Goal: Task Accomplishment & Management: Complete application form

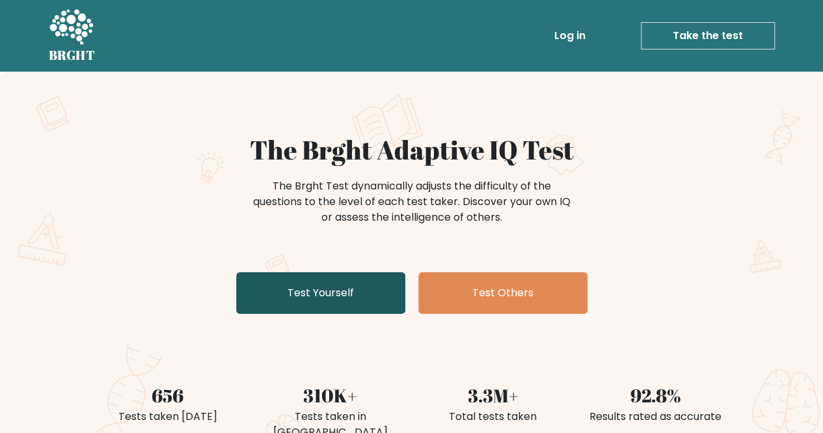
click at [360, 295] on link "Test Yourself" at bounding box center [320, 293] width 169 height 42
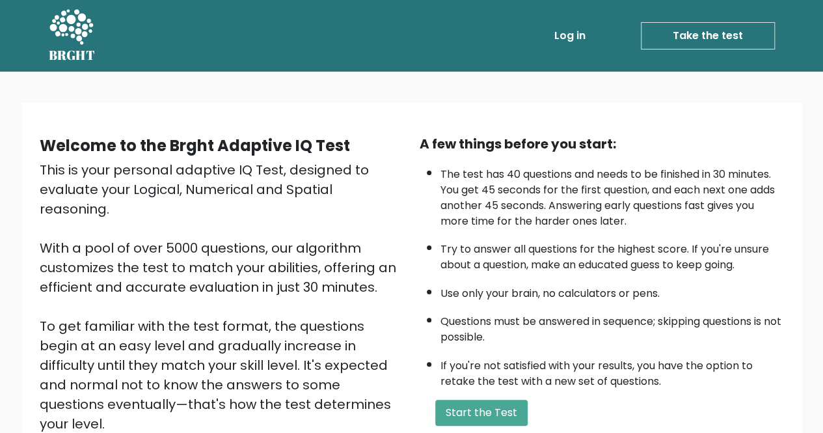
scroll to position [163, 0]
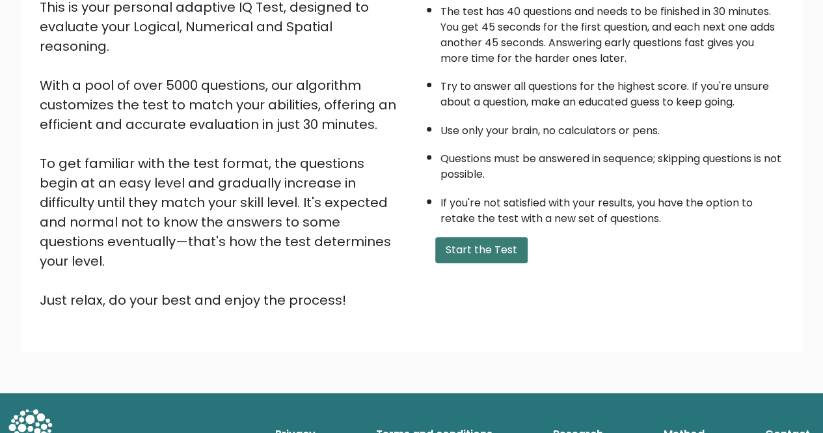
click at [503, 253] on button "Start the Test" at bounding box center [481, 250] width 92 height 26
click at [446, 250] on button "Start the Test" at bounding box center [481, 250] width 92 height 26
click at [511, 254] on button "Start the Test" at bounding box center [481, 250] width 92 height 26
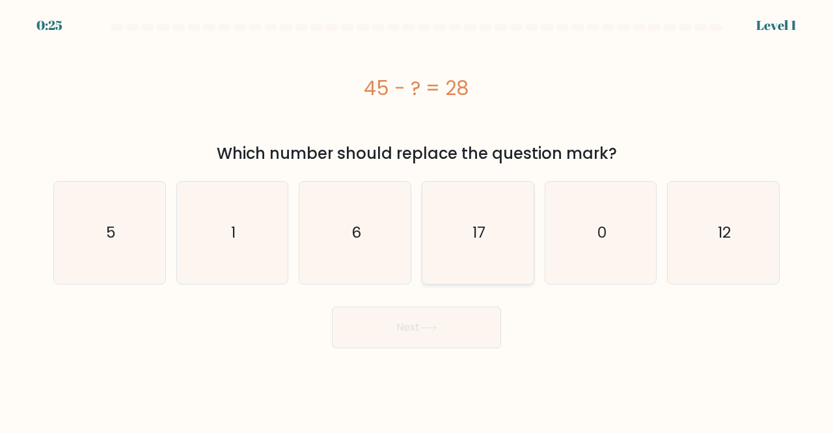
click at [494, 235] on icon "17" at bounding box center [478, 232] width 102 height 102
click at [417, 220] on input "d. 17" at bounding box center [416, 218] width 1 height 3
radio input "true"
click at [462, 314] on button "Next" at bounding box center [416, 327] width 169 height 42
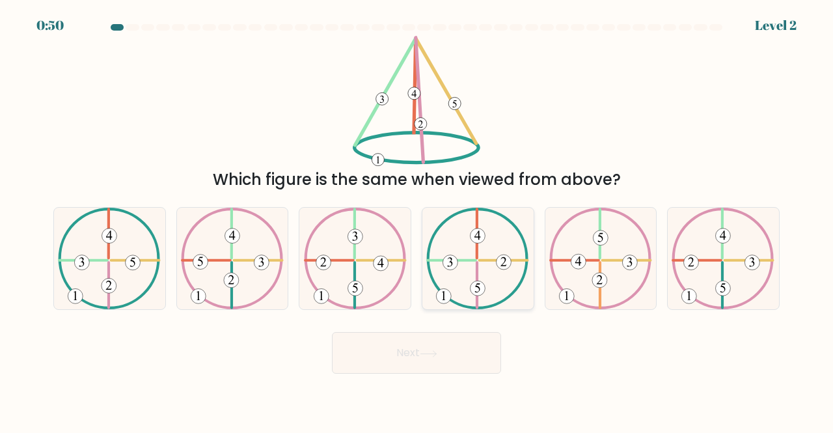
click at [485, 253] on icon at bounding box center [477, 258] width 103 height 102
click at [417, 220] on input "d." at bounding box center [416, 218] width 1 height 3
radio input "true"
click at [130, 278] on icon at bounding box center [109, 258] width 103 height 102
click at [416, 220] on input "a." at bounding box center [416, 218] width 1 height 3
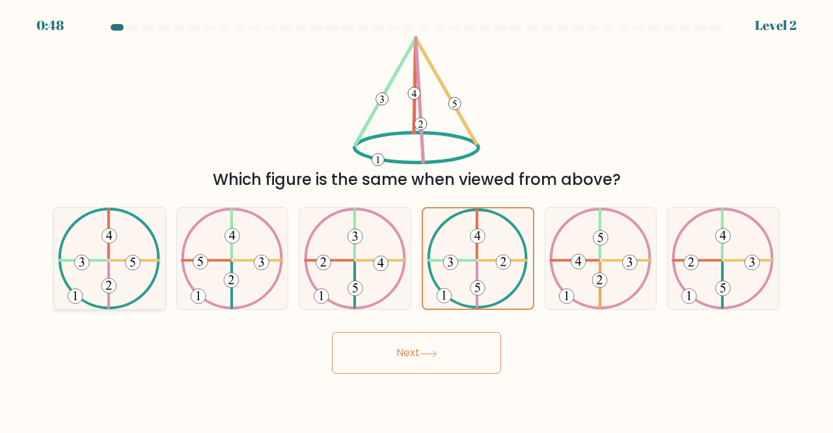
radio input "true"
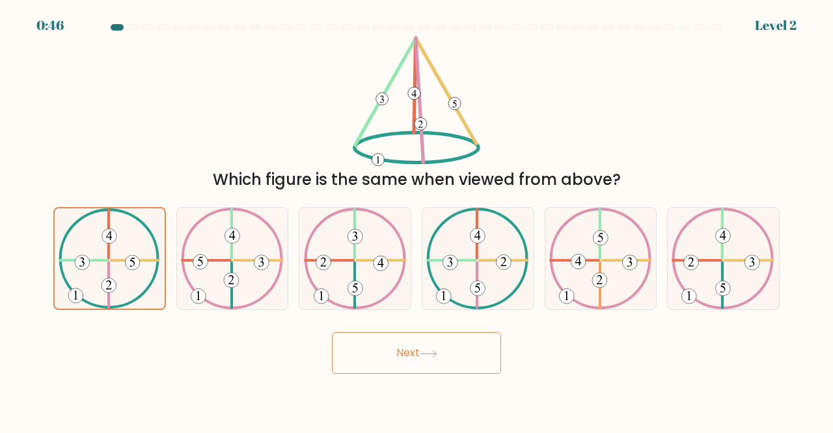
click at [405, 366] on button "Next" at bounding box center [416, 353] width 169 height 42
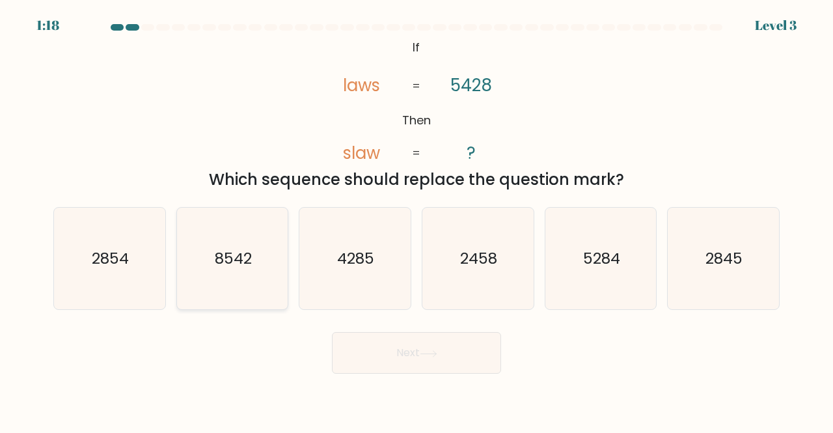
click at [232, 257] on text "8542" at bounding box center [233, 257] width 37 height 21
click at [416, 220] on input "b. 8542" at bounding box center [416, 218] width 1 height 3
radio input "true"
click at [466, 365] on button "Next" at bounding box center [416, 353] width 169 height 42
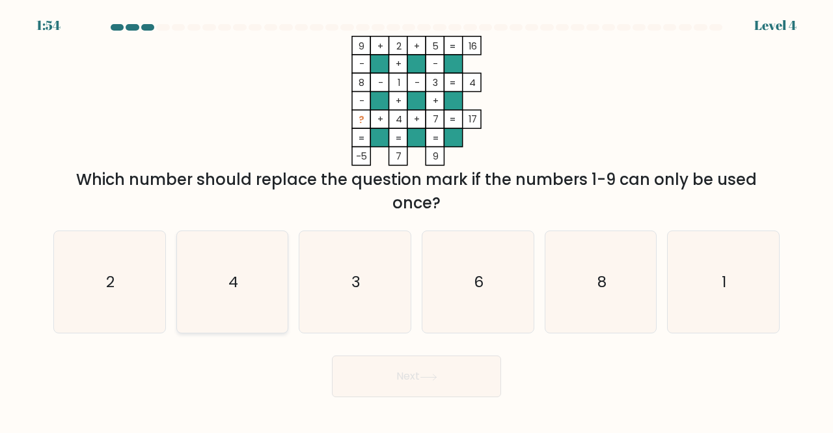
click at [260, 254] on icon "4" at bounding box center [232, 282] width 102 height 102
click at [416, 220] on input "b. 4" at bounding box center [416, 218] width 1 height 3
radio input "true"
click at [475, 312] on icon "6" at bounding box center [478, 282] width 102 height 102
click at [417, 220] on input "d. 6" at bounding box center [416, 218] width 1 height 3
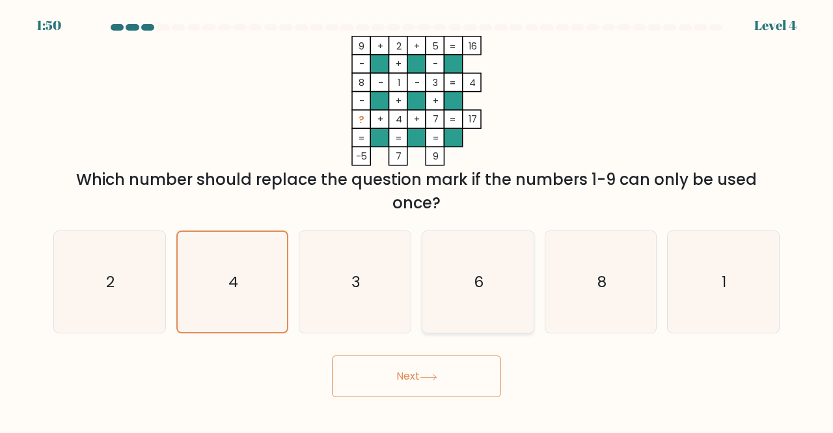
radio input "true"
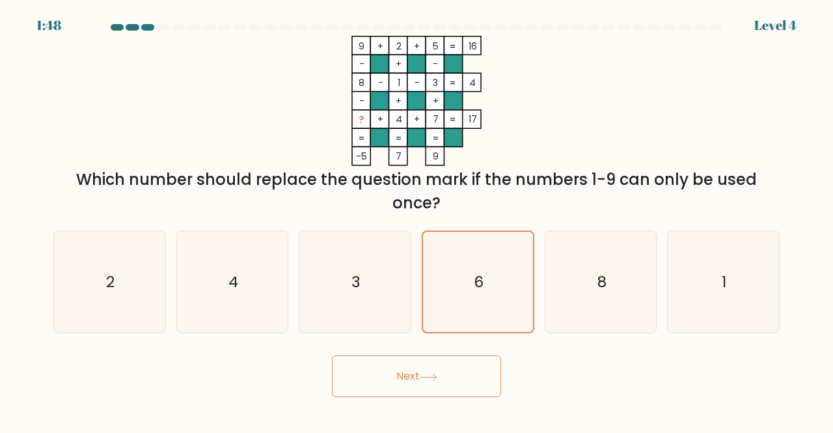
click at [422, 370] on button "Next" at bounding box center [416, 376] width 169 height 42
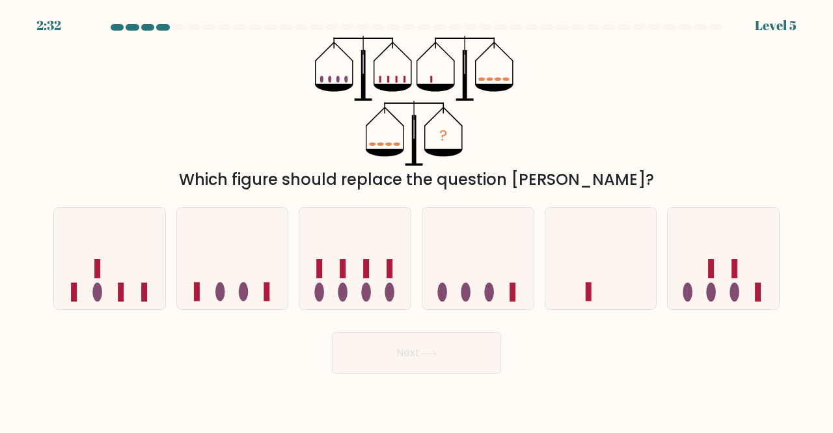
click at [308, 194] on form at bounding box center [416, 198] width 833 height 349
click at [622, 281] on icon at bounding box center [600, 258] width 111 height 92
click at [417, 220] on input "e." at bounding box center [416, 218] width 1 height 3
radio input "true"
click at [441, 362] on button "Next" at bounding box center [416, 353] width 169 height 42
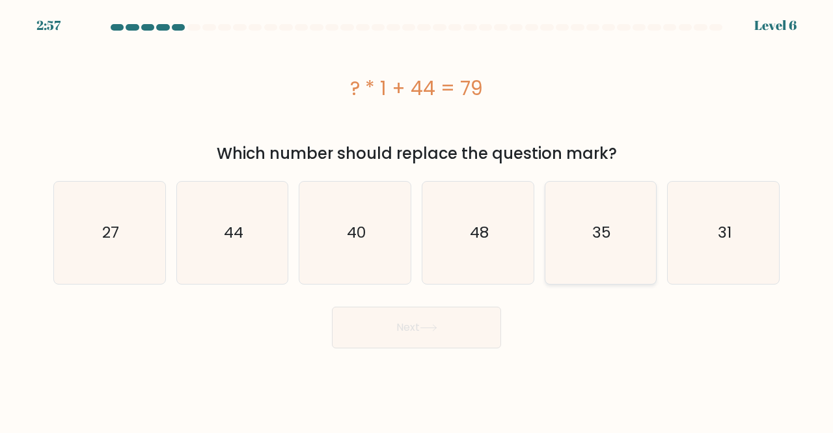
click at [587, 233] on icon "35" at bounding box center [601, 232] width 102 height 102
click at [417, 220] on input "e. 35" at bounding box center [416, 218] width 1 height 3
radio input "true"
click at [465, 325] on button "Next" at bounding box center [416, 327] width 169 height 42
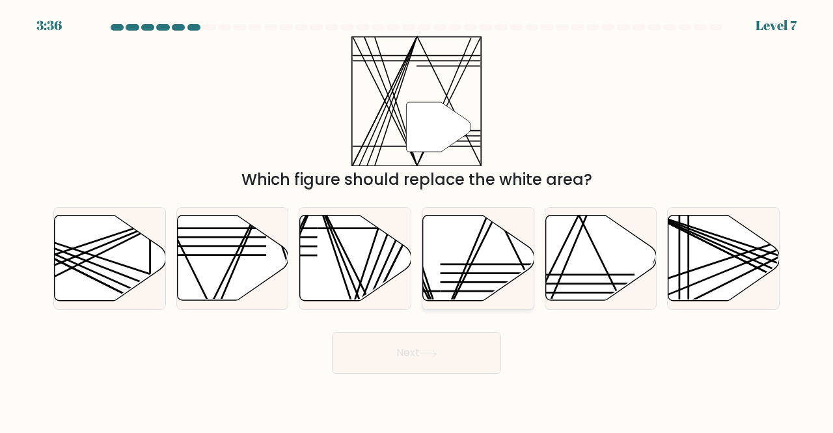
click at [473, 239] on icon at bounding box center [478, 257] width 111 height 85
click at [417, 220] on input "d." at bounding box center [416, 218] width 1 height 3
radio input "true"
click at [452, 357] on button "Next" at bounding box center [416, 353] width 169 height 42
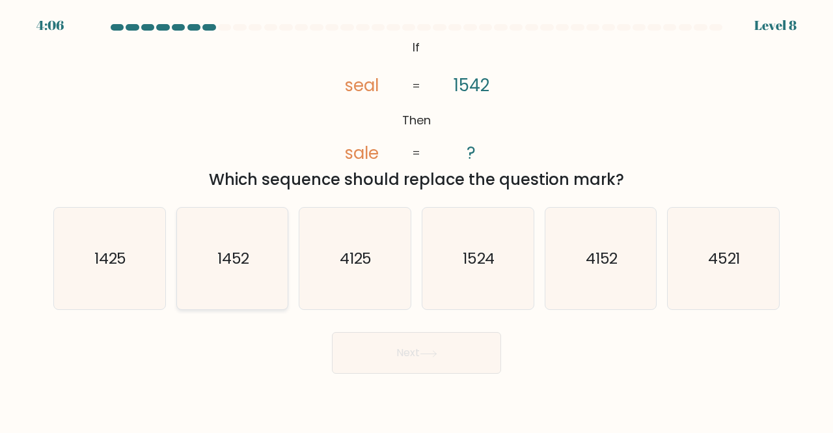
click at [248, 250] on text "1452" at bounding box center [233, 257] width 33 height 21
click at [416, 220] on input "b. 1452" at bounding box center [416, 218] width 1 height 3
radio input "true"
click at [401, 340] on button "Next" at bounding box center [416, 353] width 169 height 42
click at [401, 351] on button "Next" at bounding box center [416, 353] width 169 height 42
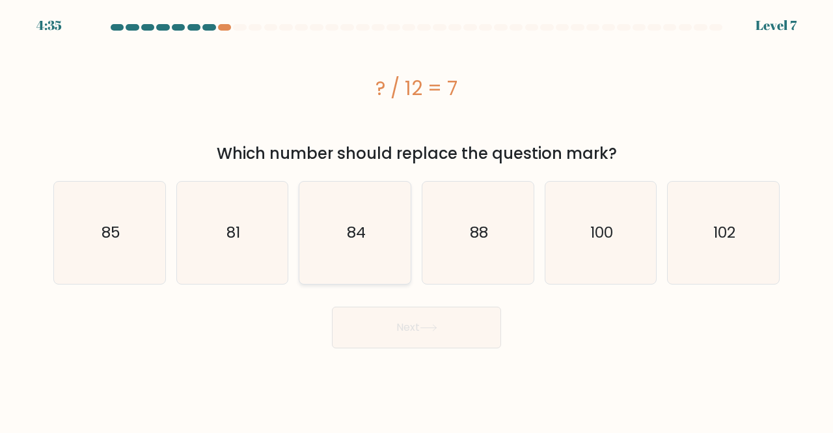
click at [371, 240] on icon "84" at bounding box center [355, 232] width 102 height 102
click at [416, 220] on input "c. 84" at bounding box center [416, 218] width 1 height 3
radio input "true"
click at [381, 336] on button "Next" at bounding box center [416, 327] width 169 height 42
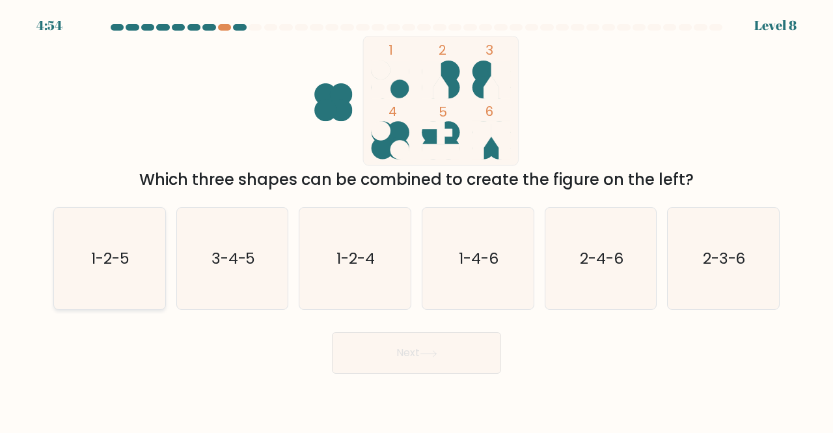
click at [127, 269] on icon "1-2-5" at bounding box center [110, 258] width 102 height 102
click at [416, 220] on input "a. 1-2-5" at bounding box center [416, 218] width 1 height 3
radio input "true"
click at [397, 354] on button "Next" at bounding box center [416, 353] width 169 height 42
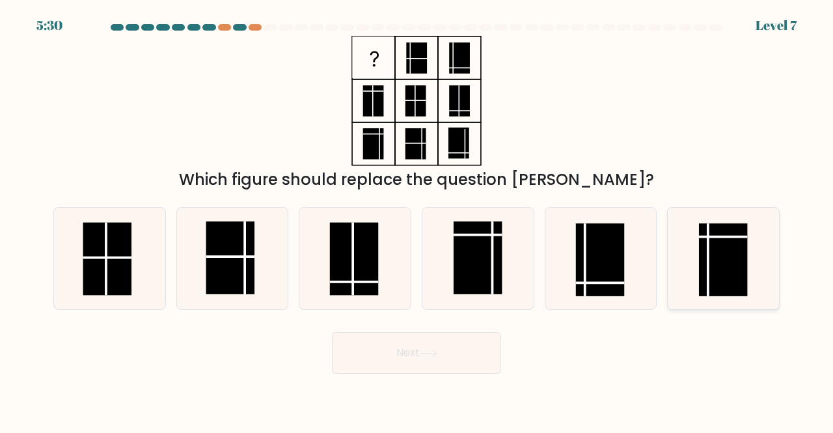
click at [710, 286] on rect at bounding box center [723, 259] width 49 height 73
click at [417, 220] on input "f." at bounding box center [416, 218] width 1 height 3
radio input "true"
click at [445, 367] on button "Next" at bounding box center [416, 353] width 169 height 42
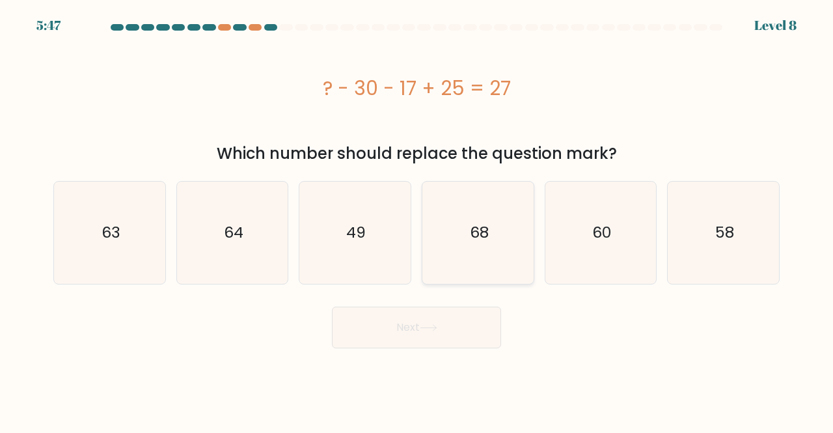
click at [501, 233] on icon "68" at bounding box center [478, 232] width 102 height 102
click at [417, 220] on input "d. 68" at bounding box center [416, 218] width 1 height 3
radio input "true"
click at [420, 336] on button "Next" at bounding box center [416, 327] width 169 height 42
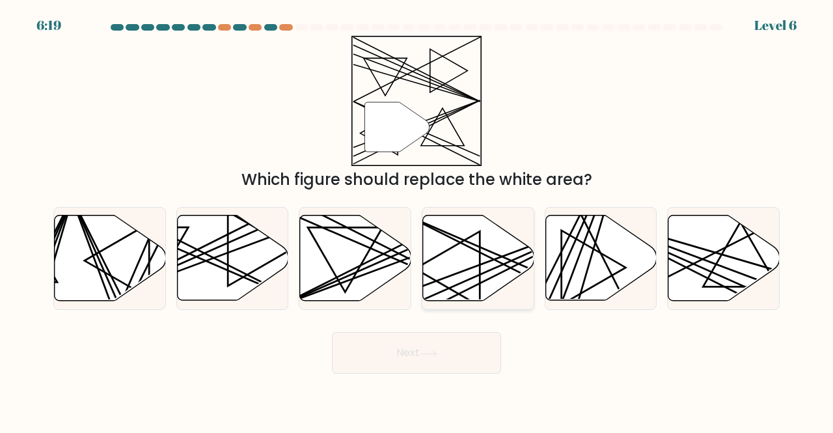
click at [479, 279] on icon at bounding box center [447, 269] width 64 height 74
click at [417, 220] on input "d." at bounding box center [416, 218] width 1 height 3
radio input "true"
click at [446, 358] on button "Next" at bounding box center [416, 353] width 169 height 42
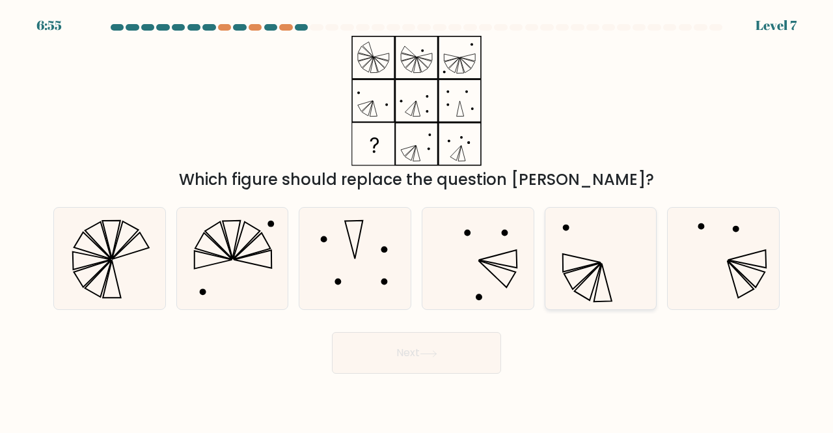
click at [566, 263] on icon at bounding box center [601, 258] width 102 height 102
click at [417, 220] on input "e." at bounding box center [416, 218] width 1 height 3
radio input "true"
click at [445, 356] on button "Next" at bounding box center [416, 353] width 169 height 42
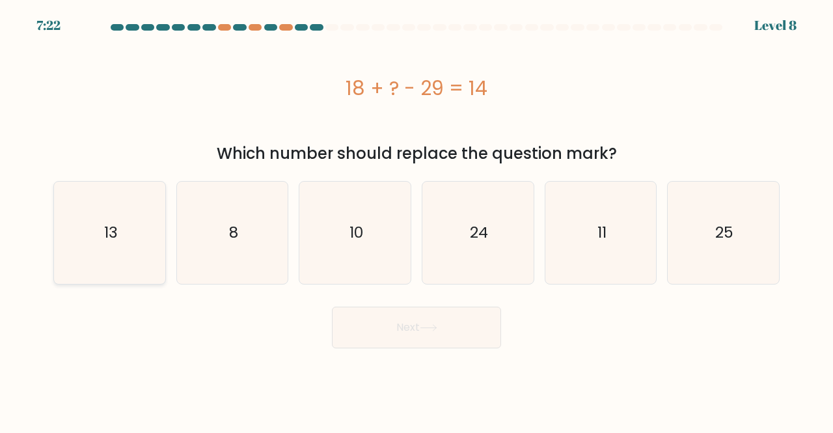
click at [162, 223] on div "13" at bounding box center [109, 232] width 113 height 103
click at [416, 220] on input "a. 13" at bounding box center [416, 218] width 1 height 3
radio input "true"
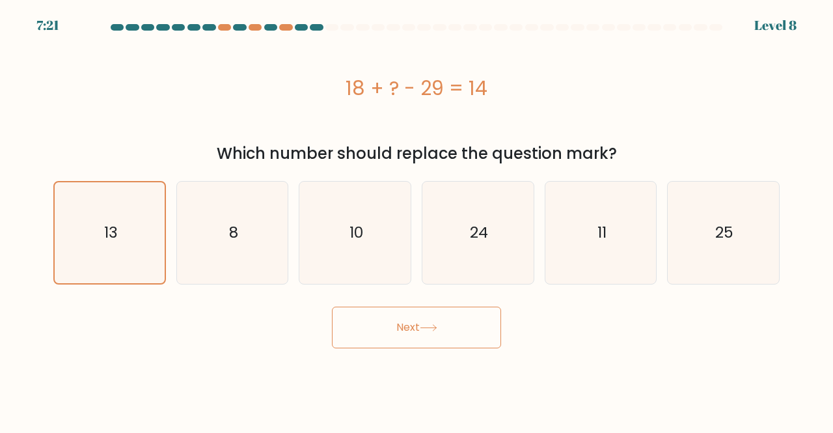
click at [423, 322] on button "Next" at bounding box center [416, 327] width 169 height 42
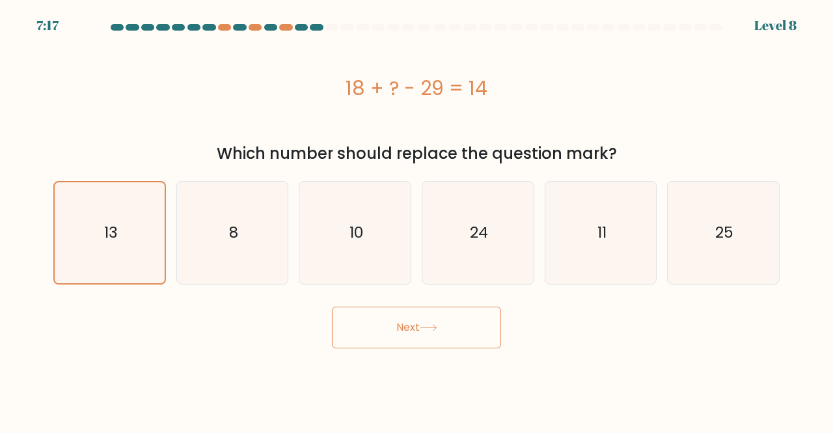
click at [423, 322] on button "Next" at bounding box center [416, 327] width 169 height 42
click at [470, 342] on button "Next" at bounding box center [416, 327] width 169 height 42
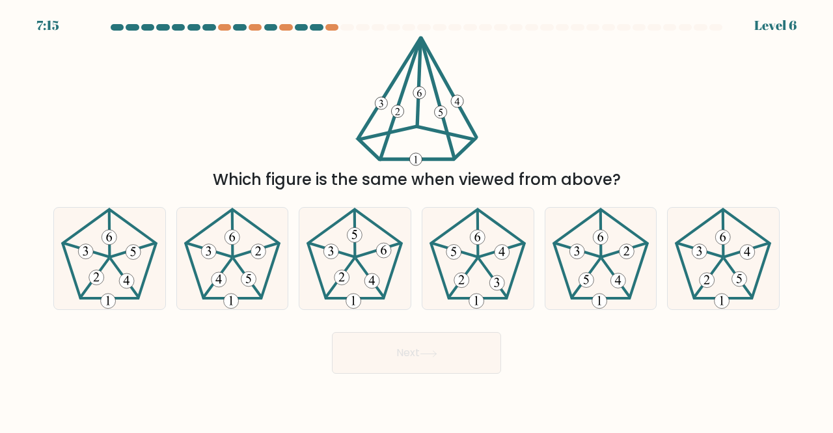
drag, startPoint x: 470, startPoint y: 342, endPoint x: 2, endPoint y: 171, distance: 497.9
click at [326, 25] on div at bounding box center [331, 27] width 13 height 7
drag, startPoint x: 286, startPoint y: 32, endPoint x: 17, endPoint y: -14, distance: 273.1
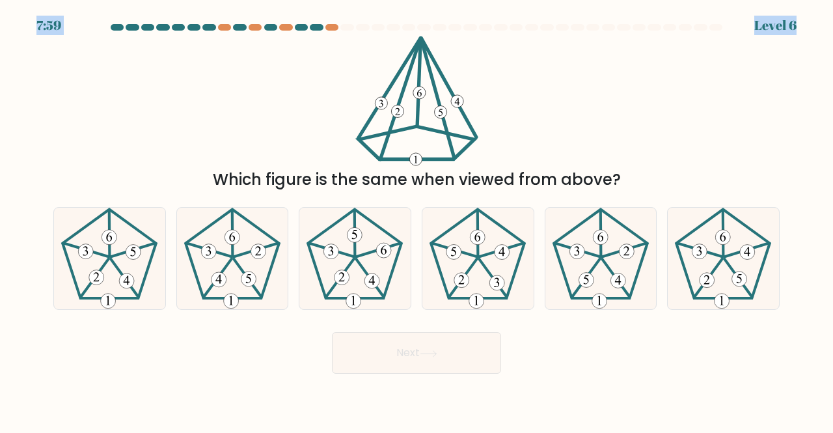
click at [17, 0] on html "7:59 Level 6" at bounding box center [416, 216] width 833 height 433
click at [739, 258] on icon at bounding box center [723, 258] width 102 height 102
click at [417, 220] on input "f." at bounding box center [416, 218] width 1 height 3
radio input "true"
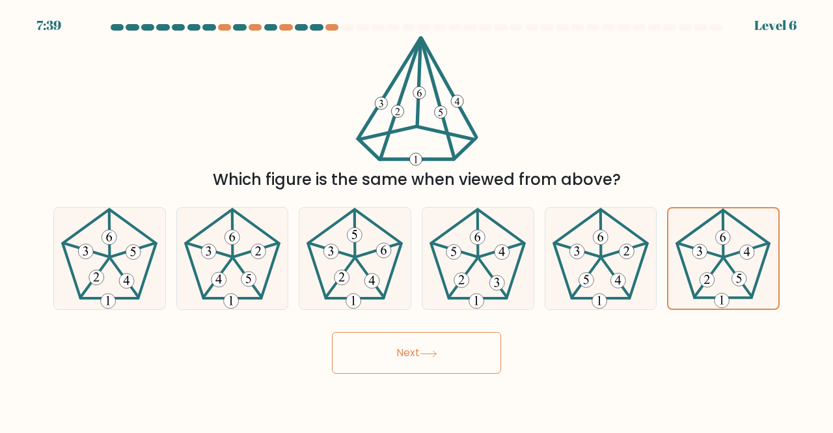
click at [449, 371] on button "Next" at bounding box center [416, 353] width 169 height 42
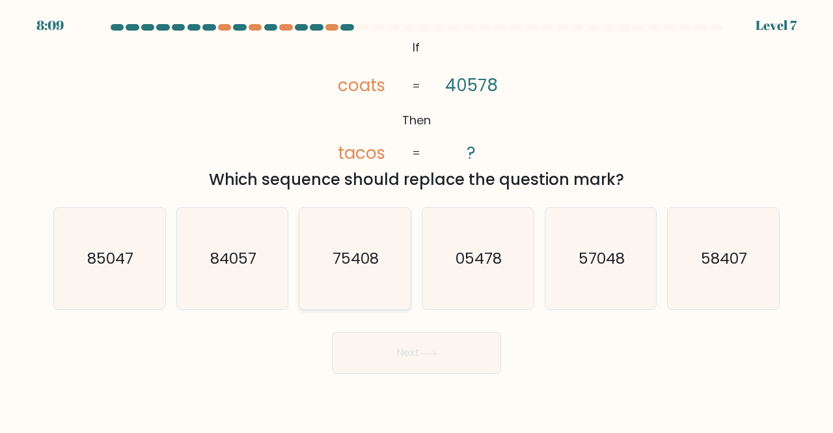
click at [391, 280] on icon "75408" at bounding box center [355, 258] width 102 height 102
click at [416, 220] on input "c. 75408" at bounding box center [416, 218] width 1 height 3
radio input "true"
click at [380, 356] on button "Next" at bounding box center [416, 353] width 169 height 42
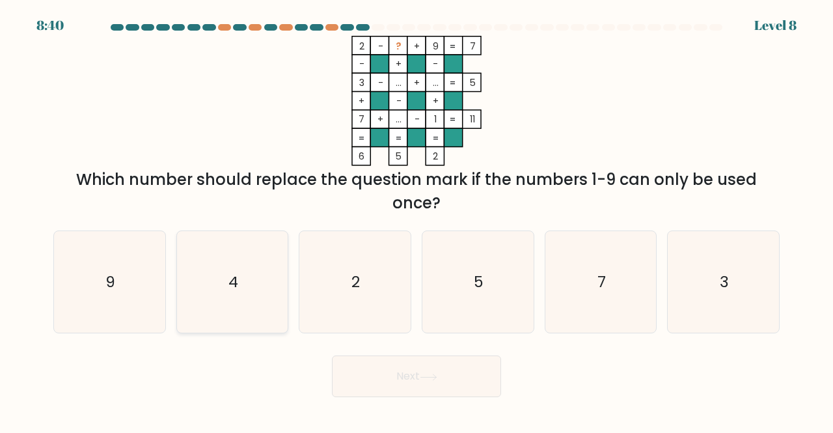
click at [228, 308] on icon "4" at bounding box center [232, 282] width 102 height 102
click at [416, 220] on input "b. 4" at bounding box center [416, 218] width 1 height 3
radio input "true"
click at [351, 384] on button "Next" at bounding box center [416, 376] width 169 height 42
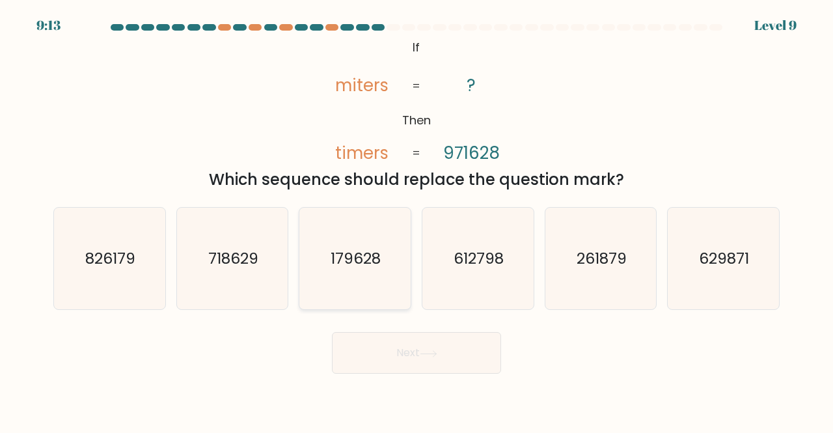
click at [385, 231] on icon "179628" at bounding box center [355, 258] width 102 height 102
click at [416, 220] on input "c. 179628" at bounding box center [416, 218] width 1 height 3
radio input "true"
click at [390, 353] on button "Next" at bounding box center [416, 353] width 169 height 42
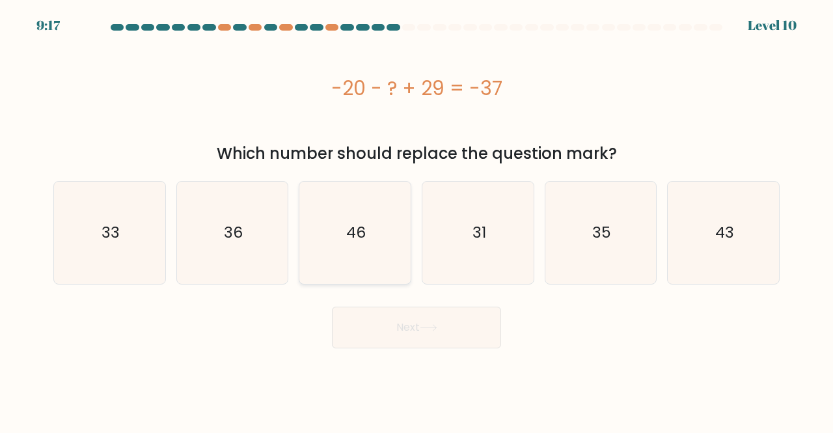
click at [367, 213] on icon "46" at bounding box center [355, 232] width 102 height 102
click at [416, 217] on input "c. 46" at bounding box center [416, 218] width 1 height 3
radio input "true"
click at [412, 329] on button "Next" at bounding box center [416, 327] width 169 height 42
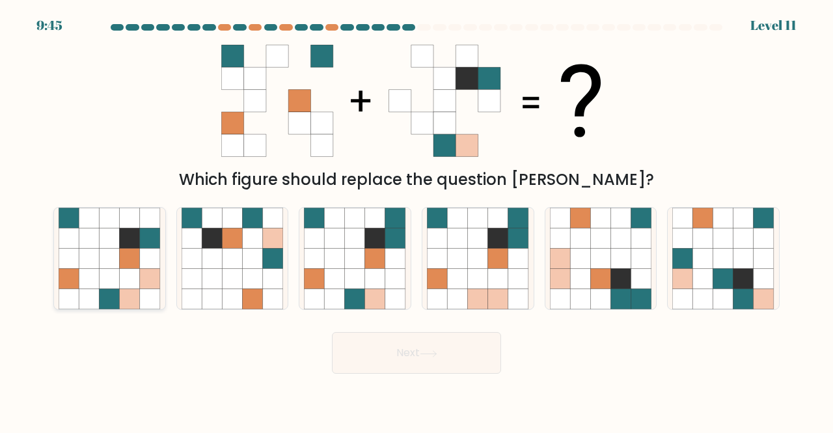
click at [153, 284] on icon at bounding box center [150, 279] width 20 height 20
click at [416, 220] on input "a." at bounding box center [416, 218] width 1 height 3
radio input "true"
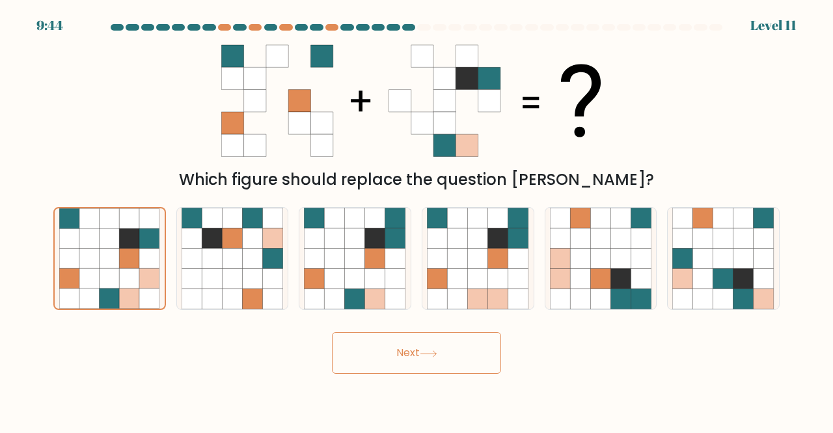
click at [448, 352] on button "Next" at bounding box center [416, 353] width 169 height 42
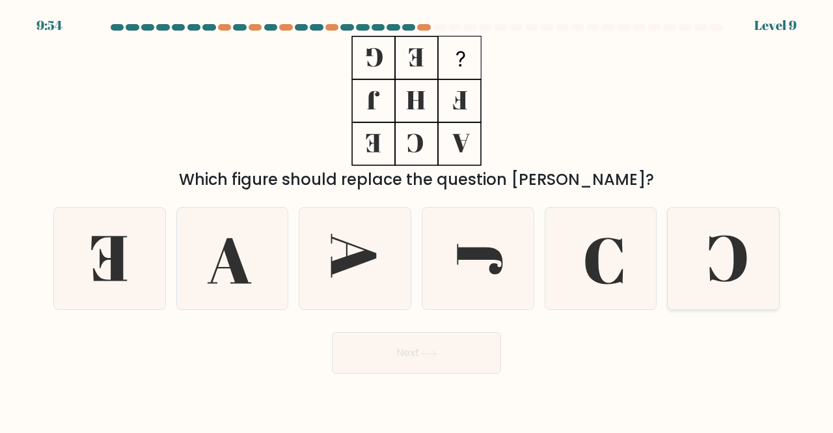
click at [724, 245] on icon at bounding box center [723, 258] width 102 height 102
click at [417, 220] on input "f." at bounding box center [416, 218] width 1 height 3
radio input "true"
click at [406, 354] on button "Next" at bounding box center [416, 353] width 169 height 42
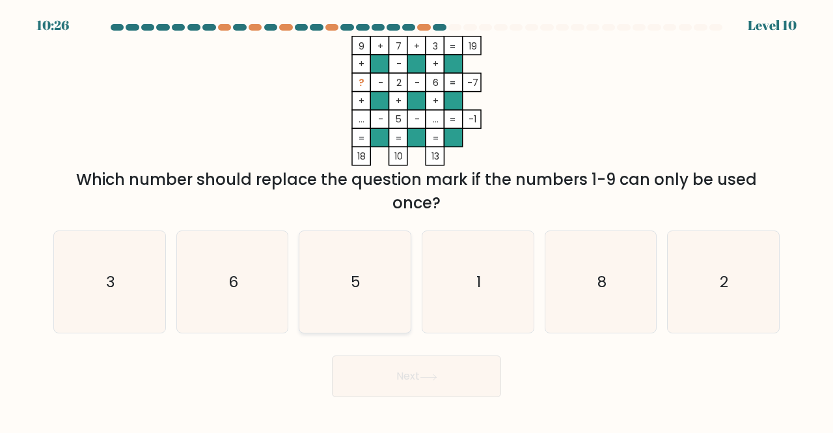
click at [339, 280] on icon "5" at bounding box center [355, 282] width 102 height 102
click at [416, 220] on input "c. 5" at bounding box center [416, 218] width 1 height 3
radio input "true"
click at [418, 372] on button "Next" at bounding box center [416, 376] width 169 height 42
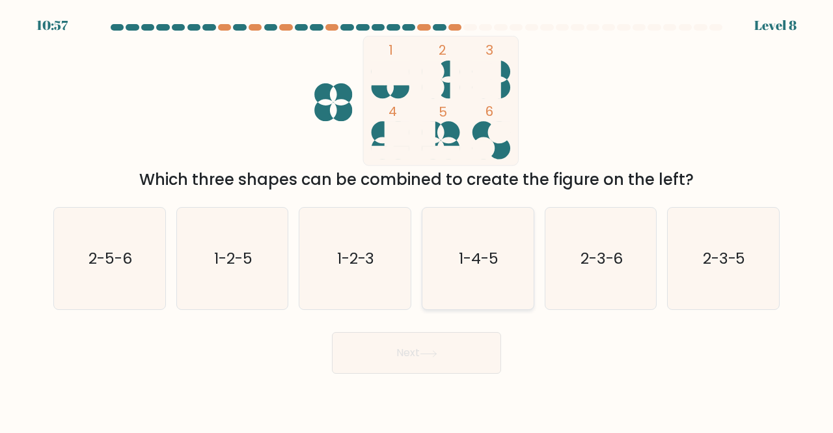
click at [503, 232] on icon "1-4-5" at bounding box center [478, 258] width 102 height 102
click at [417, 220] on input "d. 1-4-5" at bounding box center [416, 218] width 1 height 3
radio input "true"
click at [450, 369] on button "Next" at bounding box center [416, 353] width 169 height 42
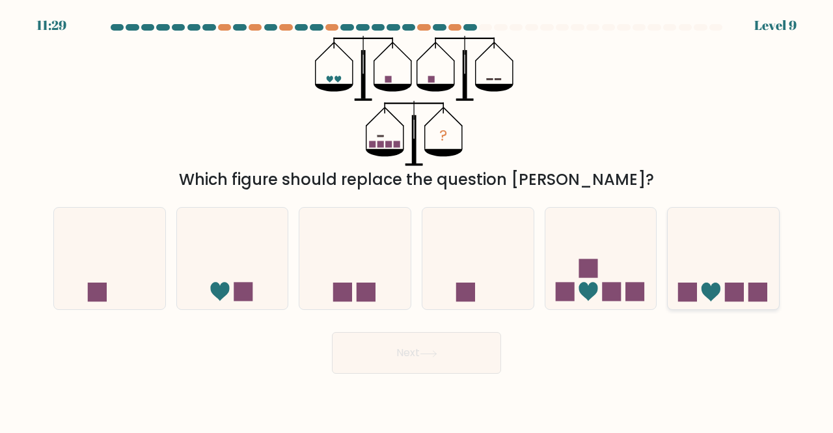
click at [708, 286] on icon at bounding box center [710, 291] width 19 height 19
click at [417, 220] on input "f." at bounding box center [416, 218] width 1 height 3
radio input "true"
click at [468, 353] on button "Next" at bounding box center [416, 353] width 169 height 42
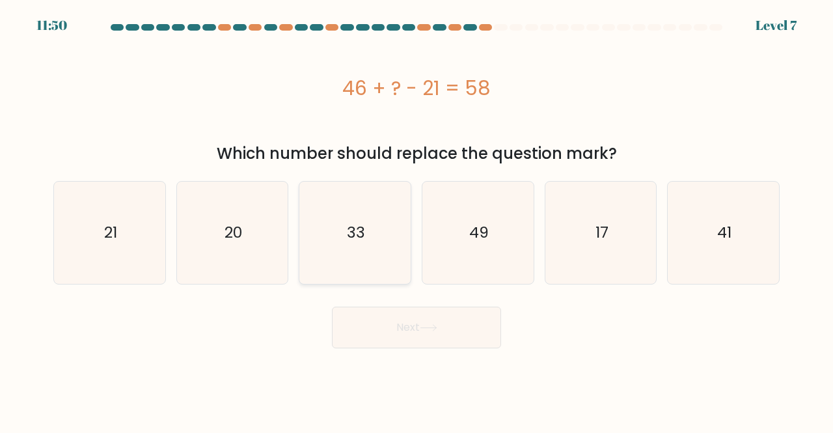
click at [366, 230] on icon "33" at bounding box center [355, 232] width 102 height 102
click at [416, 220] on input "c. 33" at bounding box center [416, 218] width 1 height 3
radio input "true"
click at [427, 324] on icon at bounding box center [429, 327] width 18 height 7
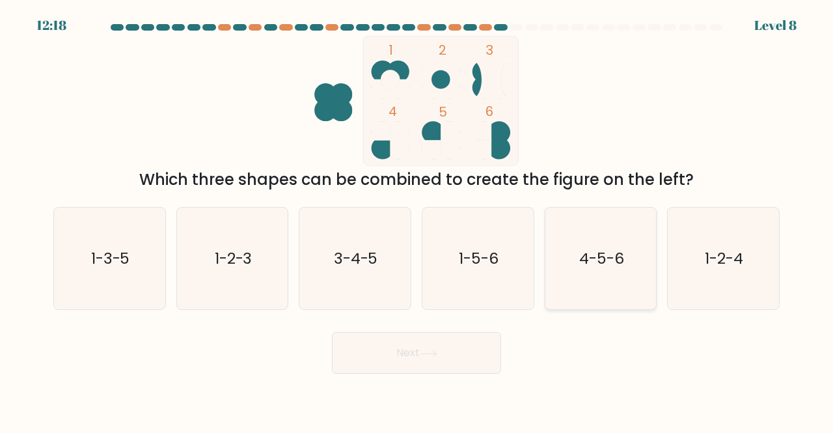
click at [608, 260] on text "4-5-6" at bounding box center [601, 257] width 45 height 21
click at [417, 220] on input "e. 4-5-6" at bounding box center [416, 218] width 1 height 3
radio input "true"
click at [463, 353] on button "Next" at bounding box center [416, 353] width 169 height 42
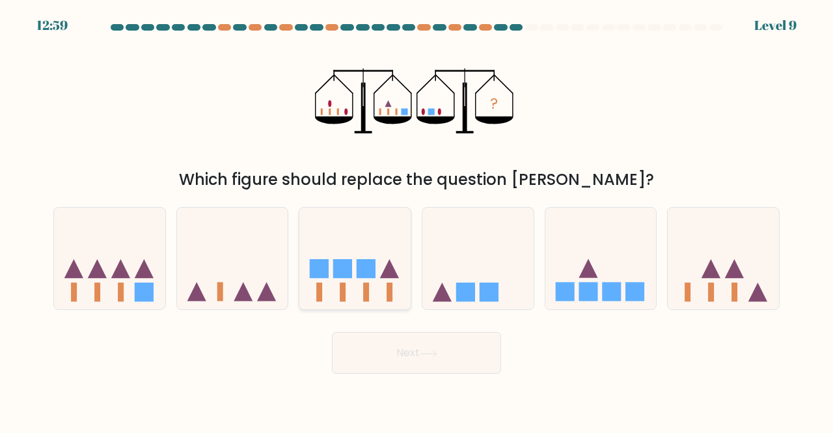
click at [380, 254] on icon at bounding box center [354, 258] width 111 height 92
click at [416, 220] on input "c." at bounding box center [416, 218] width 1 height 3
radio input "true"
click at [372, 354] on button "Next" at bounding box center [416, 353] width 169 height 42
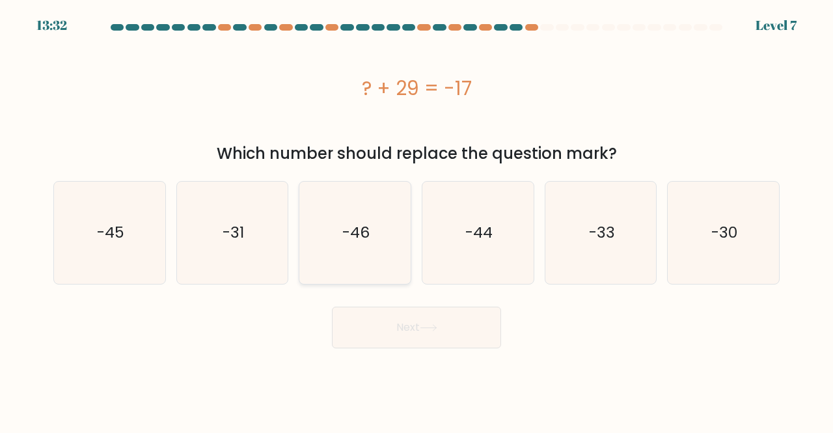
click at [353, 240] on text "-46" at bounding box center [355, 232] width 27 height 21
click at [416, 220] on input "c. -46" at bounding box center [416, 218] width 1 height 3
radio input "true"
click at [418, 332] on button "Next" at bounding box center [416, 327] width 169 height 42
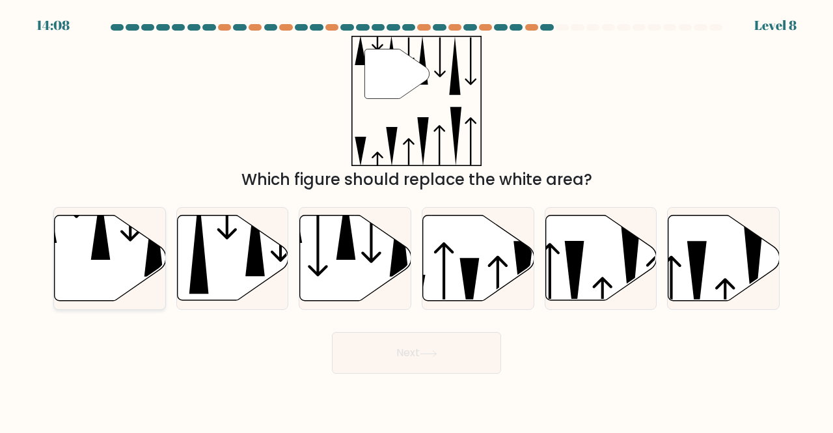
click at [118, 273] on icon at bounding box center [110, 257] width 111 height 85
click at [416, 220] on input "a." at bounding box center [416, 218] width 1 height 3
radio input "true"
click at [336, 348] on button "Next" at bounding box center [416, 353] width 169 height 42
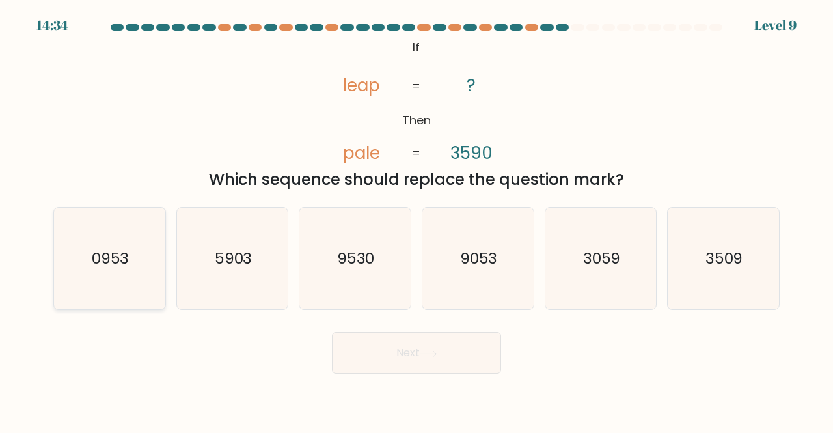
click at [145, 276] on icon "0953" at bounding box center [110, 258] width 102 height 102
click at [416, 220] on input "a. 0953" at bounding box center [416, 218] width 1 height 3
radio input "true"
click at [422, 345] on button "Next" at bounding box center [416, 353] width 169 height 42
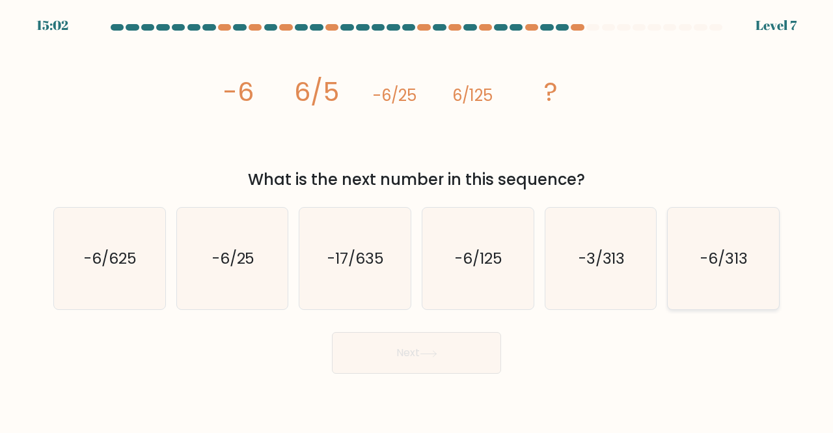
click at [691, 259] on icon "-6/313" at bounding box center [723, 258] width 102 height 102
click at [417, 220] on input "f. -6/313" at bounding box center [416, 218] width 1 height 3
radio input "true"
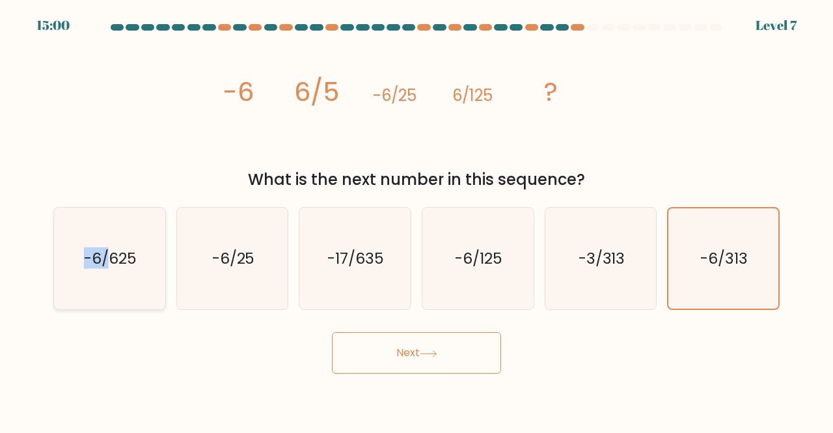
drag, startPoint x: 107, startPoint y: 269, endPoint x: 69, endPoint y: 280, distance: 39.5
click at [69, 280] on icon "-6/625" at bounding box center [110, 258] width 102 height 102
click at [416, 220] on input "a. -6/625" at bounding box center [416, 218] width 1 height 3
radio input "true"
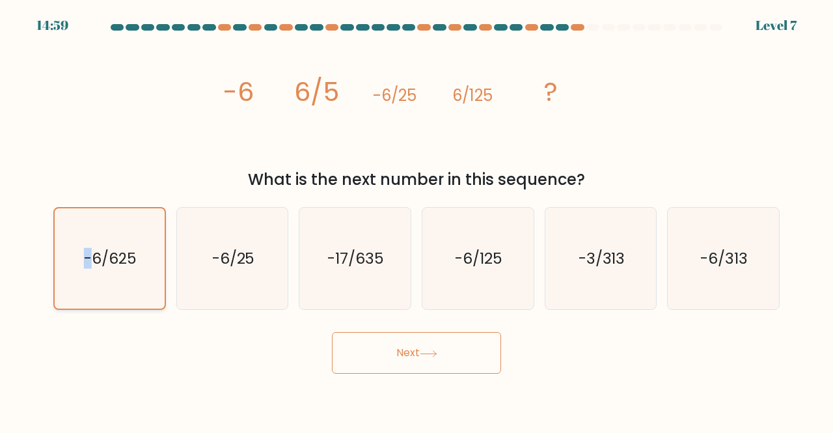
click at [69, 280] on icon "-6/625" at bounding box center [109, 258] width 101 height 101
click at [416, 220] on input "a. -6/625" at bounding box center [416, 218] width 1 height 3
click at [369, 351] on button "Next" at bounding box center [416, 353] width 169 height 42
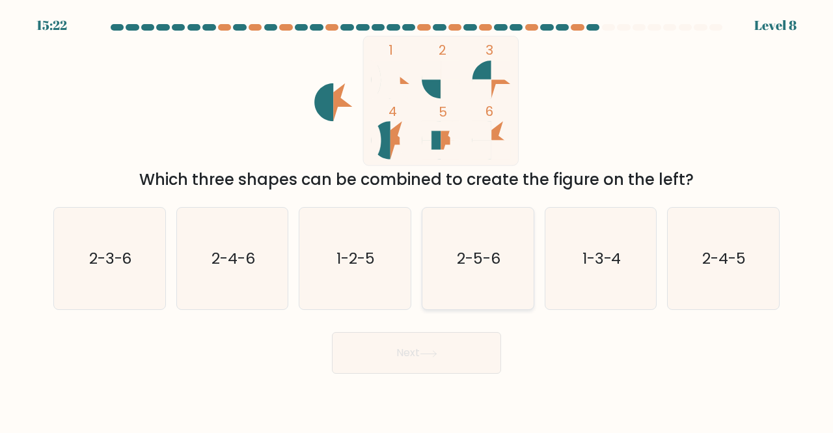
click at [489, 271] on icon "2-5-6" at bounding box center [478, 258] width 102 height 102
click at [417, 220] on input "d. 2-5-6" at bounding box center [416, 218] width 1 height 3
radio input "true"
click at [433, 343] on button "Next" at bounding box center [416, 353] width 169 height 42
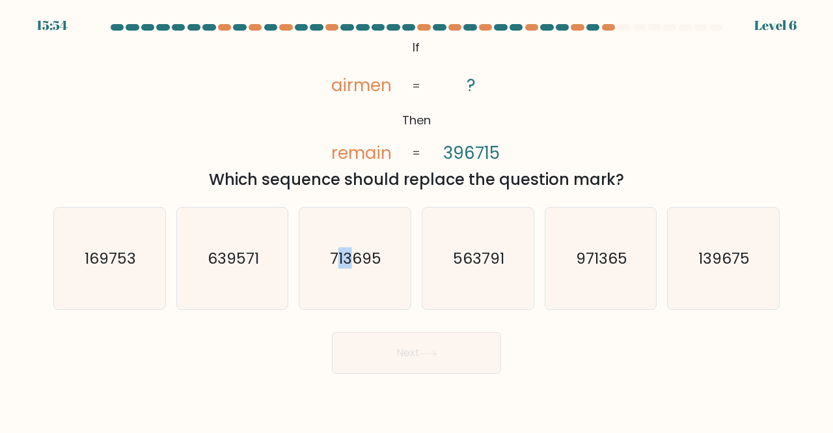
drag, startPoint x: 351, startPoint y: 270, endPoint x: 341, endPoint y: 203, distance: 67.7
click at [341, 203] on div "a. 169753 b. 639571 c. 713695 d. e." at bounding box center [416, 253] width 736 height 114
click at [352, 244] on icon "713695" at bounding box center [355, 258] width 102 height 102
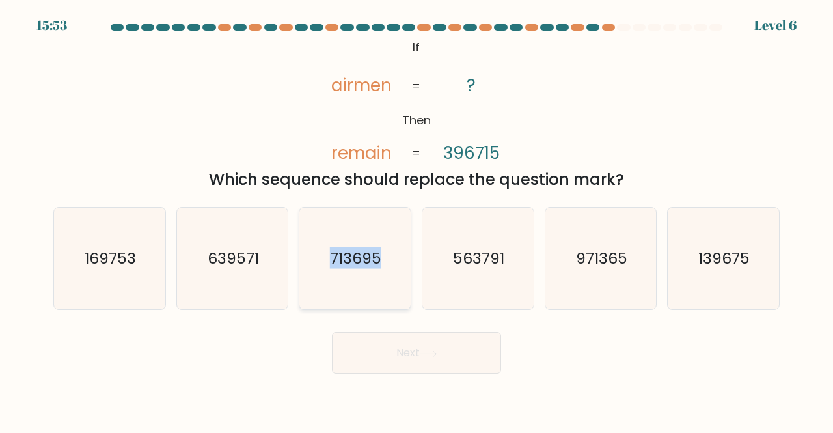
click at [416, 220] on input "c. 713695" at bounding box center [416, 218] width 1 height 3
radio input "true"
click at [352, 244] on icon "713695" at bounding box center [354, 258] width 101 height 101
click at [416, 220] on input "c. 713695" at bounding box center [416, 218] width 1 height 3
click at [414, 351] on button "Next" at bounding box center [416, 353] width 169 height 42
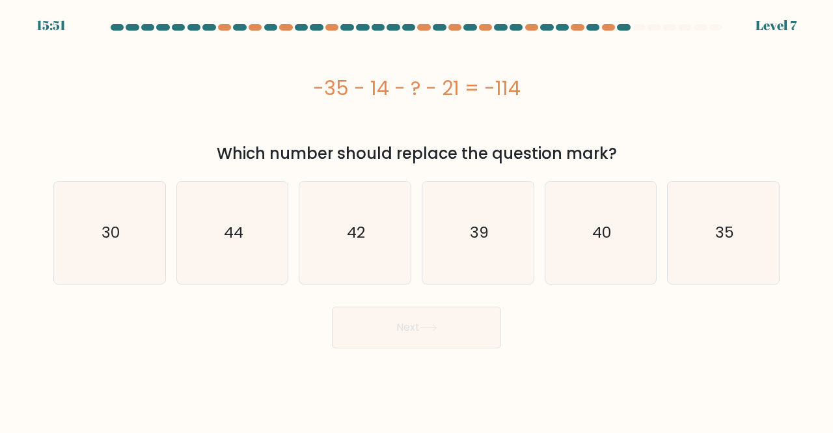
click at [414, 351] on body "15:51 Level 7" at bounding box center [416, 216] width 833 height 433
click at [262, 240] on icon "44" at bounding box center [232, 232] width 102 height 102
click at [416, 220] on input "b. 44" at bounding box center [416, 218] width 1 height 3
radio input "true"
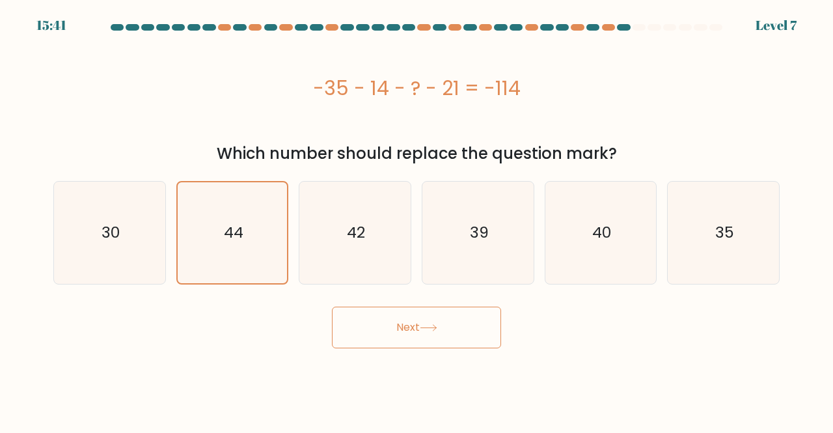
click at [362, 328] on button "Next" at bounding box center [416, 327] width 169 height 42
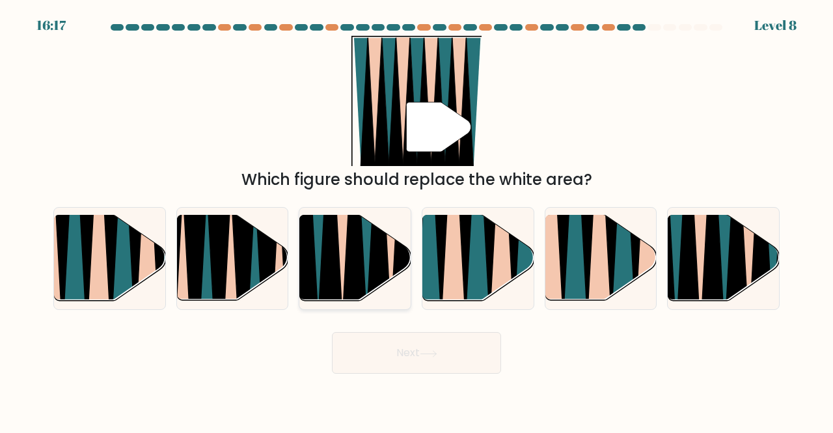
click at [353, 250] on icon at bounding box center [354, 216] width 25 height 222
click at [416, 220] on input "c." at bounding box center [416, 218] width 1 height 3
radio input "true"
click at [460, 354] on button "Next" at bounding box center [416, 353] width 169 height 42
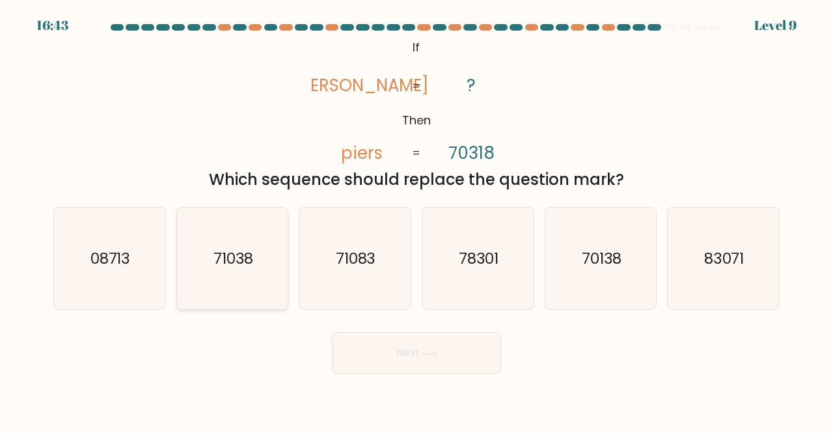
click at [252, 263] on text "71038" at bounding box center [233, 257] width 40 height 21
click at [416, 220] on input "b. 71038" at bounding box center [416, 218] width 1 height 3
radio input "true"
click at [428, 353] on icon at bounding box center [429, 353] width 18 height 7
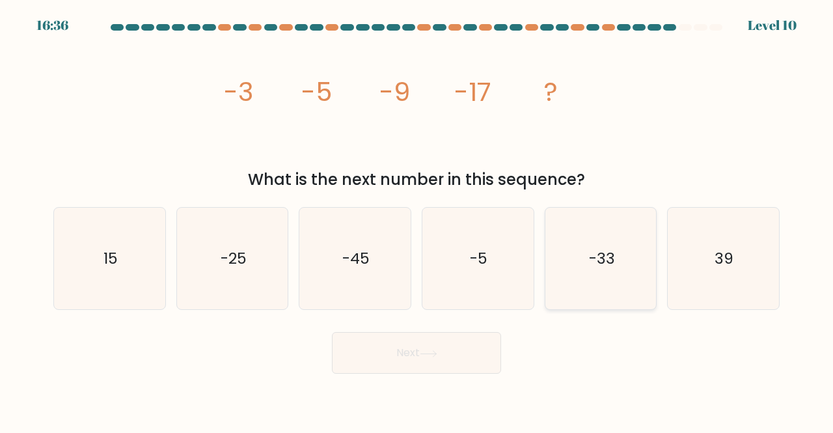
click at [604, 232] on icon "-33" at bounding box center [601, 258] width 102 height 102
click at [417, 220] on input "e. -33" at bounding box center [416, 218] width 1 height 3
radio input "true"
click at [428, 350] on icon at bounding box center [429, 353] width 18 height 7
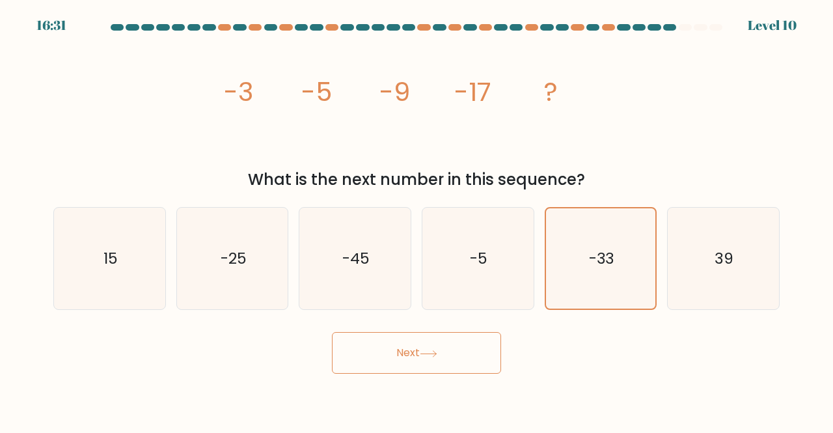
click at [425, 352] on icon at bounding box center [429, 353] width 18 height 7
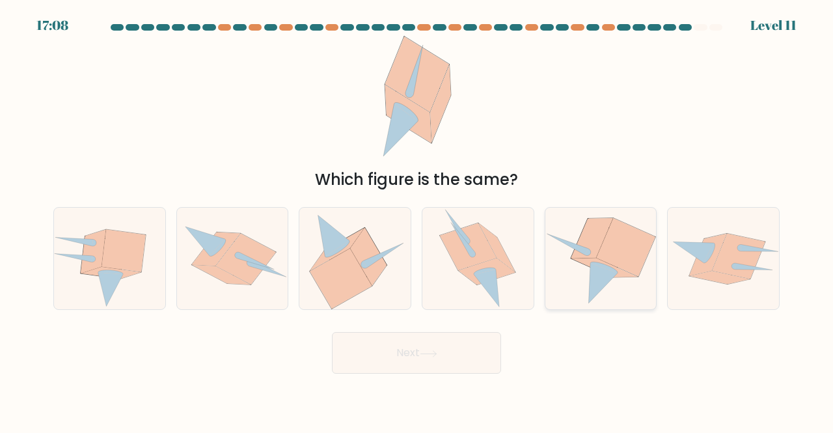
click at [620, 257] on icon at bounding box center [625, 247] width 59 height 59
click at [417, 220] on input "e." at bounding box center [416, 218] width 1 height 3
radio input "true"
click at [414, 360] on button "Next" at bounding box center [416, 353] width 169 height 42
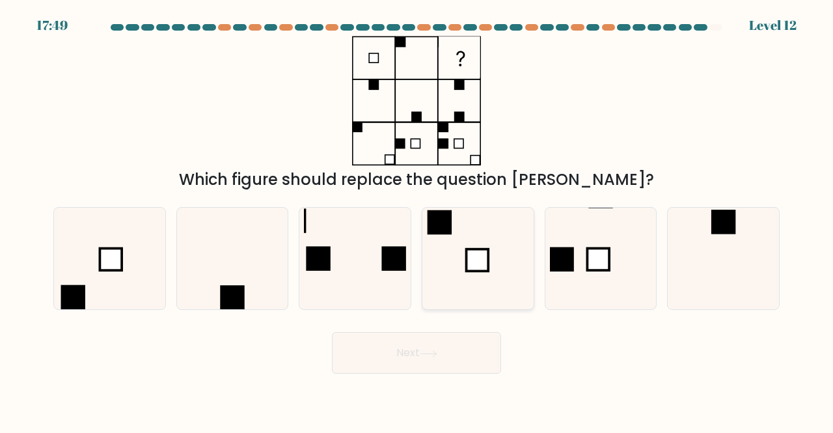
click at [455, 265] on icon at bounding box center [478, 258] width 102 height 102
click at [417, 220] on input "d." at bounding box center [416, 218] width 1 height 3
radio input "true"
click at [430, 343] on button "Next" at bounding box center [416, 353] width 169 height 42
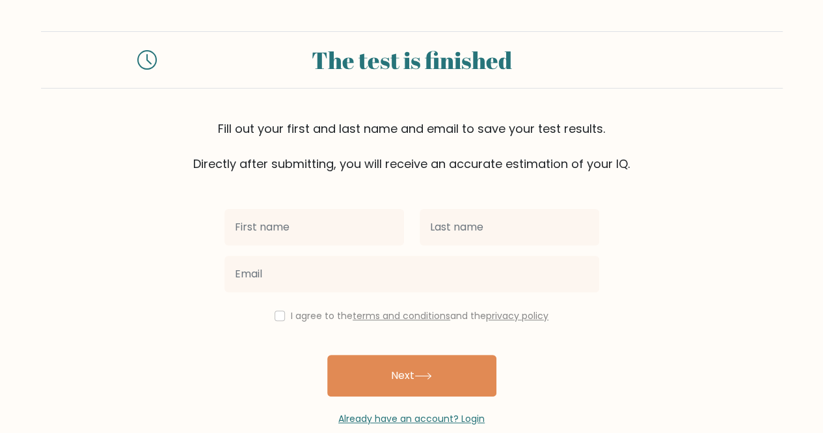
scroll to position [23, 0]
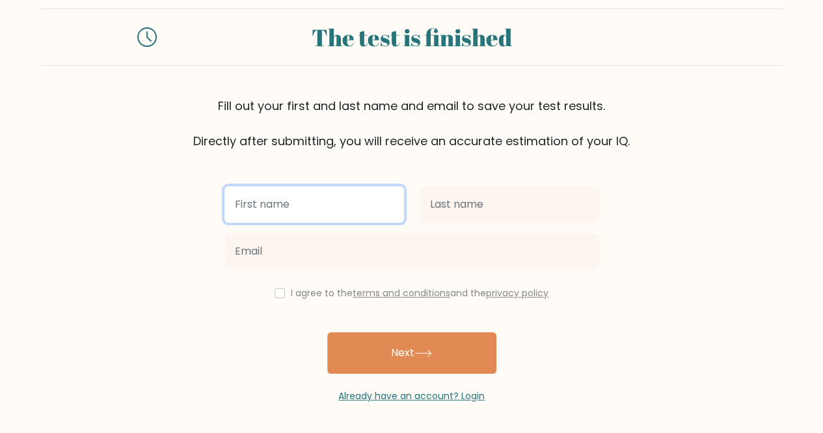
click at [333, 192] on input "text" at bounding box center [314, 204] width 180 height 36
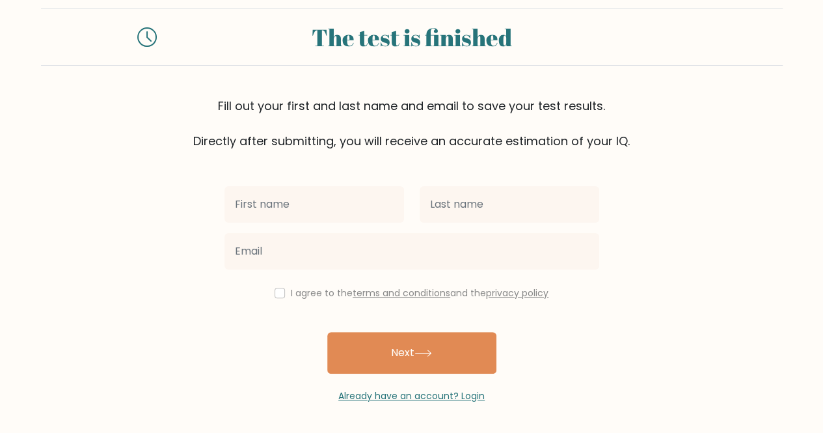
click at [276, 286] on div "I agree to the terms and conditions and the privacy policy" at bounding box center [412, 293] width 390 height 16
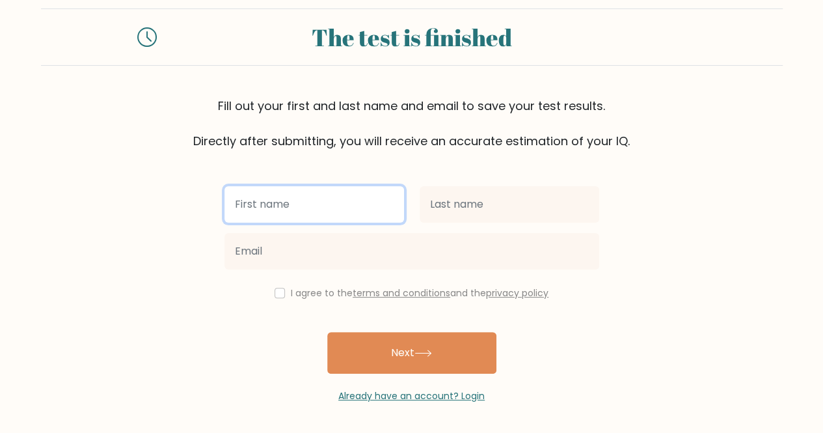
click at [271, 209] on input "text" at bounding box center [314, 204] width 180 height 36
type input "[PERSON_NAME]"
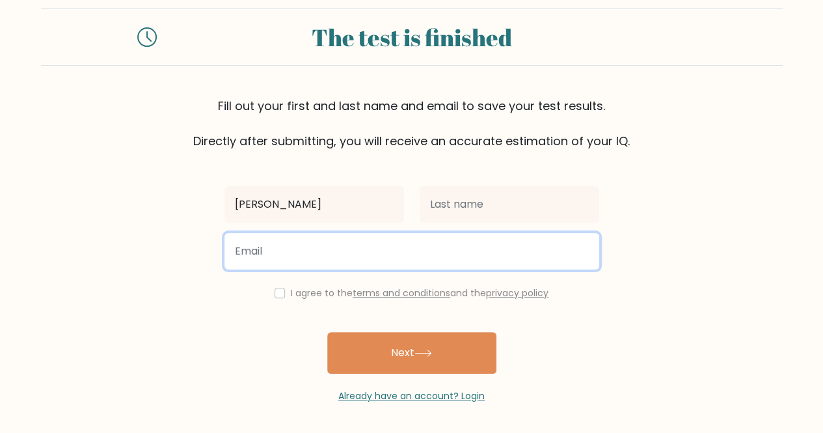
click at [270, 254] on input "email" at bounding box center [411, 251] width 375 height 36
type input "[PERSON_NAME][EMAIL_ADDRESS][DOMAIN_NAME]"
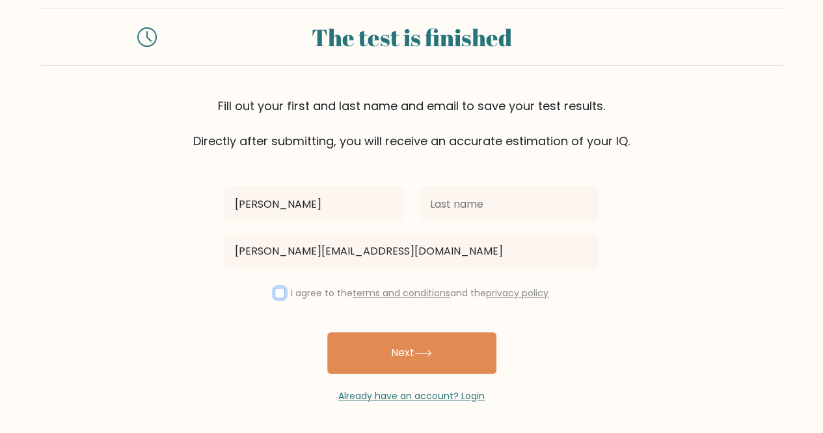
click at [279, 289] on input "checkbox" at bounding box center [279, 292] width 10 height 10
checkbox input "true"
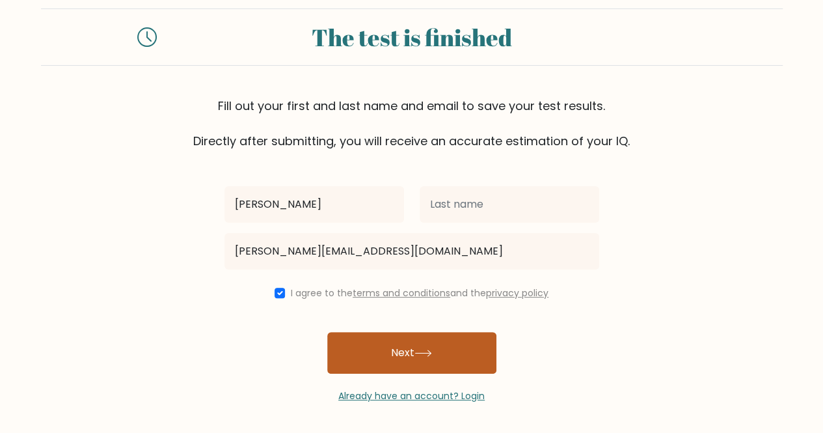
click at [390, 350] on button "Next" at bounding box center [411, 353] width 169 height 42
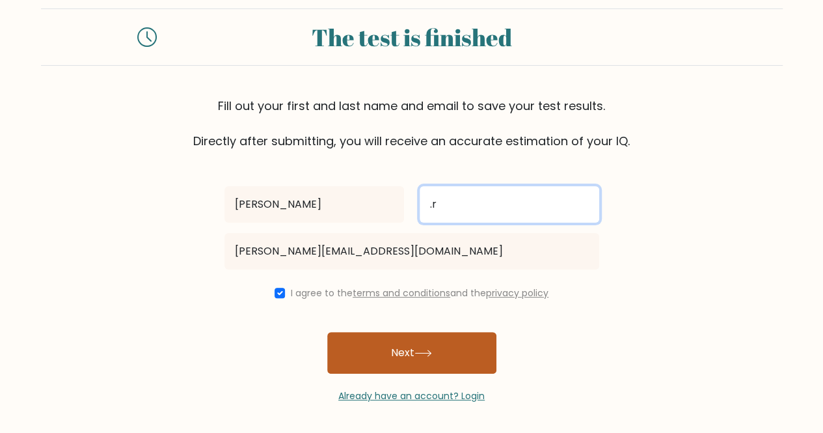
type input ".r"
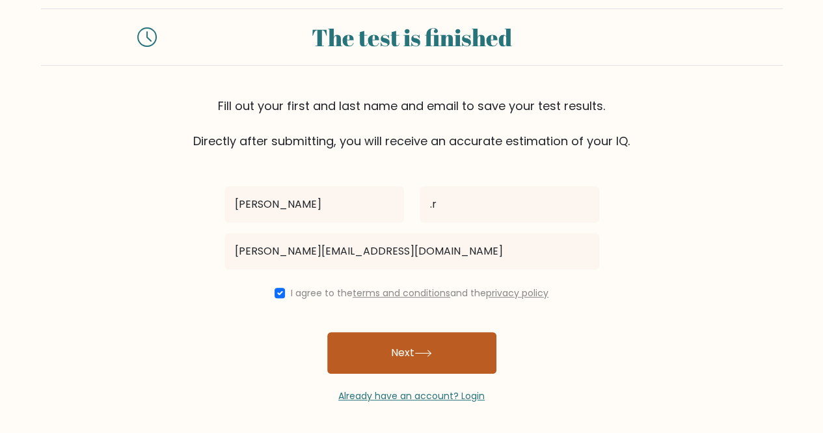
click at [418, 367] on button "Next" at bounding box center [411, 353] width 169 height 42
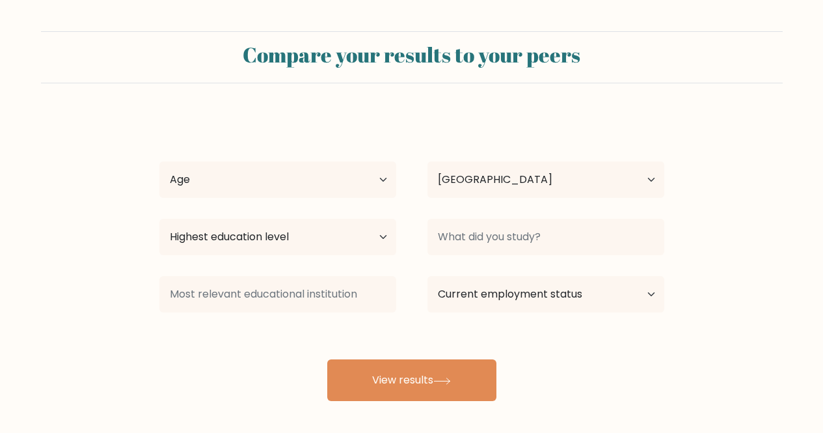
select select "IN"
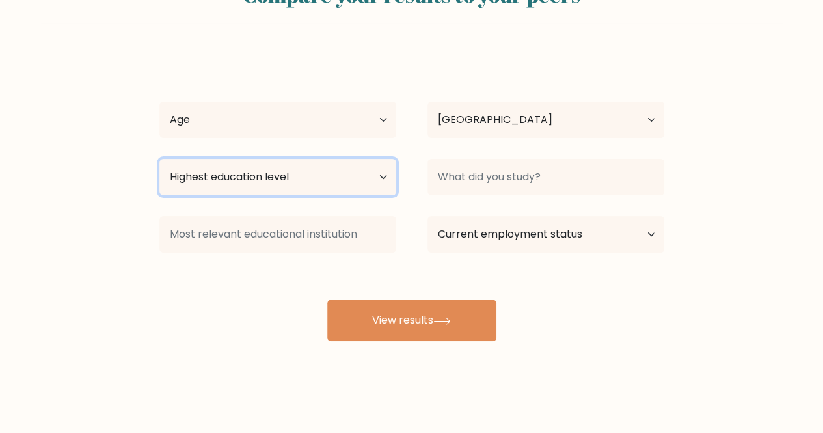
click at [346, 175] on select "Highest education level No schooling Primary Lower Secondary Upper Secondary Oc…" at bounding box center [277, 177] width 237 height 36
select select "upper_secondary"
click at [159, 159] on select "Highest education level No schooling Primary Lower Secondary Upper Secondary Oc…" at bounding box center [277, 177] width 237 height 36
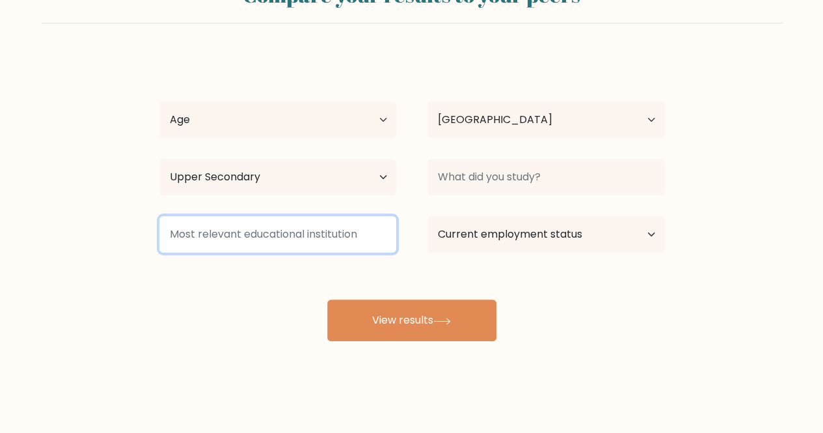
click at [280, 233] on input at bounding box center [277, 234] width 237 height 36
type input "[DEMOGRAPHIC_DATA]"
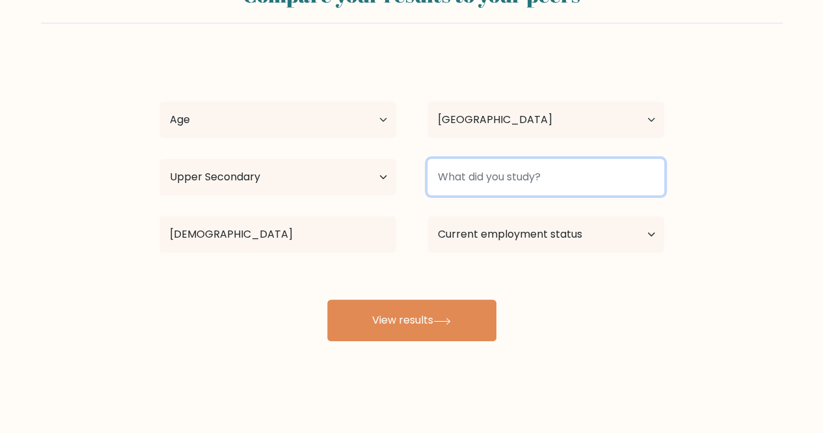
click at [501, 175] on input at bounding box center [545, 177] width 237 height 36
type input "school 12th grade"
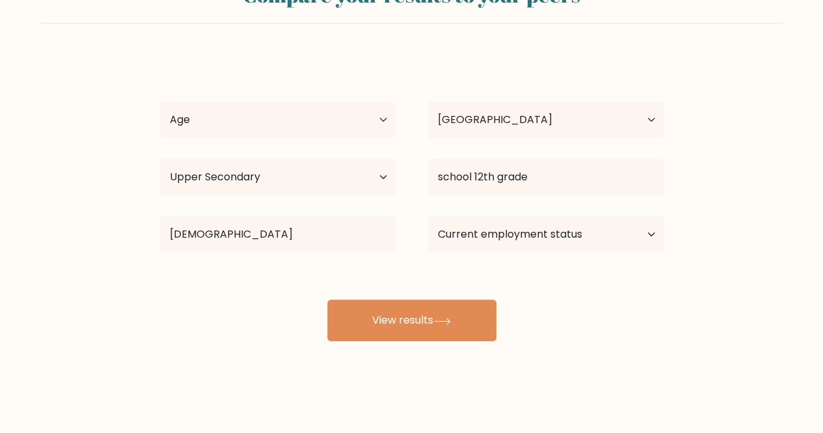
click at [533, 267] on div "[PERSON_NAME] .r Age Under [DEMOGRAPHIC_DATA] [DEMOGRAPHIC_DATA] [DEMOGRAPHIC_D…" at bounding box center [412, 198] width 520 height 286
click at [516, 231] on select "Current employment status Employed Student Retired Other / prefer not to answer" at bounding box center [545, 234] width 237 height 36
select select "student"
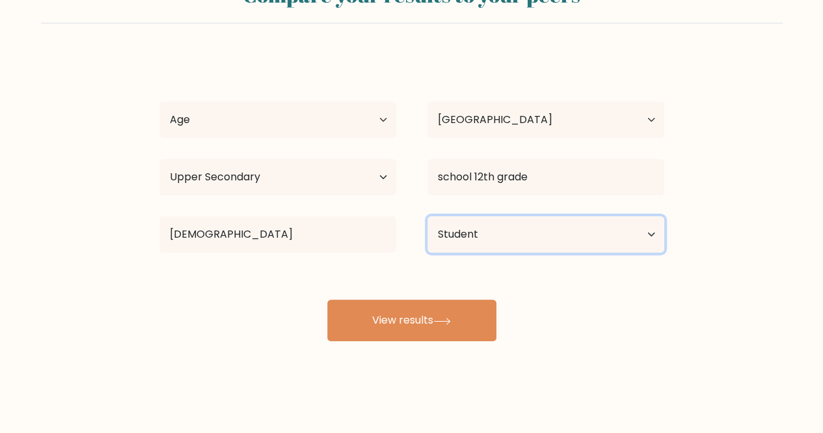
click at [427, 216] on select "Current employment status Employed Student Retired Other / prefer not to answer" at bounding box center [545, 234] width 237 height 36
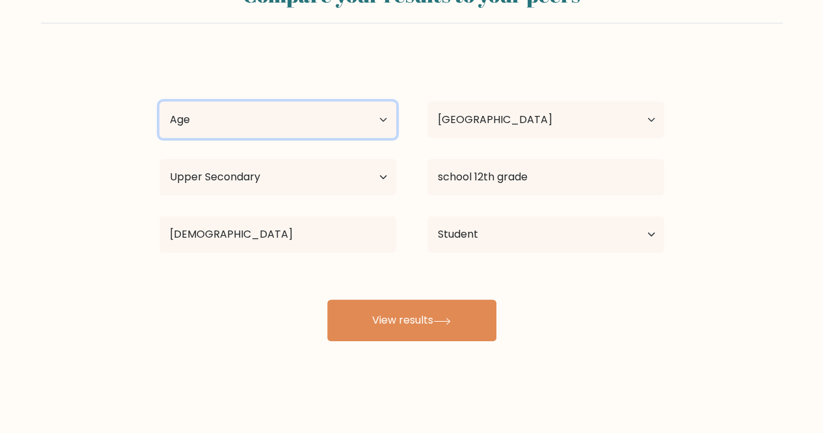
click at [311, 127] on select "Age Under [DEMOGRAPHIC_DATA] [DEMOGRAPHIC_DATA] [DEMOGRAPHIC_DATA] [DEMOGRAPHIC…" at bounding box center [277, 119] width 237 height 36
click at [159, 101] on select "Age Under [DEMOGRAPHIC_DATA] [DEMOGRAPHIC_DATA] [DEMOGRAPHIC_DATA] [DEMOGRAPHIC…" at bounding box center [277, 119] width 237 height 36
click at [274, 122] on select "Age Under [DEMOGRAPHIC_DATA] [DEMOGRAPHIC_DATA] [DEMOGRAPHIC_DATA] [DEMOGRAPHIC…" at bounding box center [277, 119] width 237 height 36
select select "min_18"
click at [159, 101] on select "Age Under [DEMOGRAPHIC_DATA] [DEMOGRAPHIC_DATA] [DEMOGRAPHIC_DATA] [DEMOGRAPHIC…" at bounding box center [277, 119] width 237 height 36
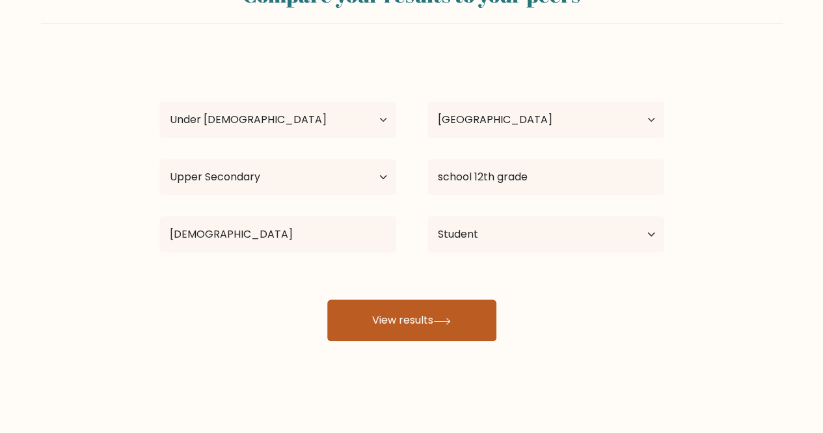
click at [379, 327] on button "View results" at bounding box center [411, 320] width 169 height 42
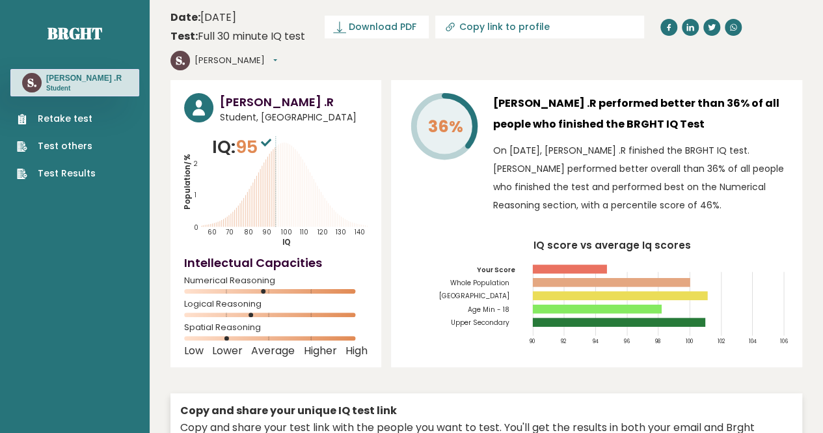
click at [83, 171] on link "Test Results" at bounding box center [56, 174] width 79 height 14
